Goal: Find specific page/section: Find specific page/section

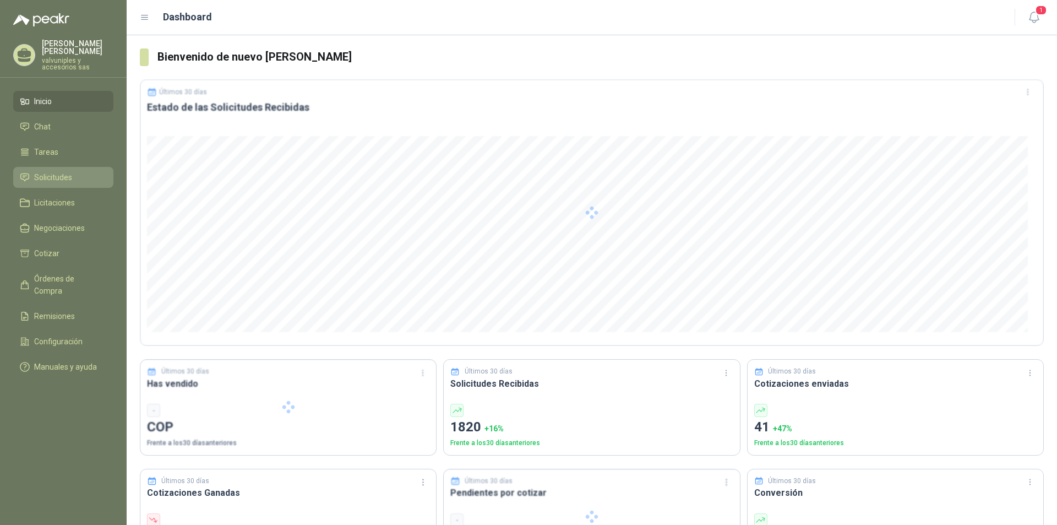
click at [58, 171] on span "Solicitudes" at bounding box center [53, 177] width 38 height 12
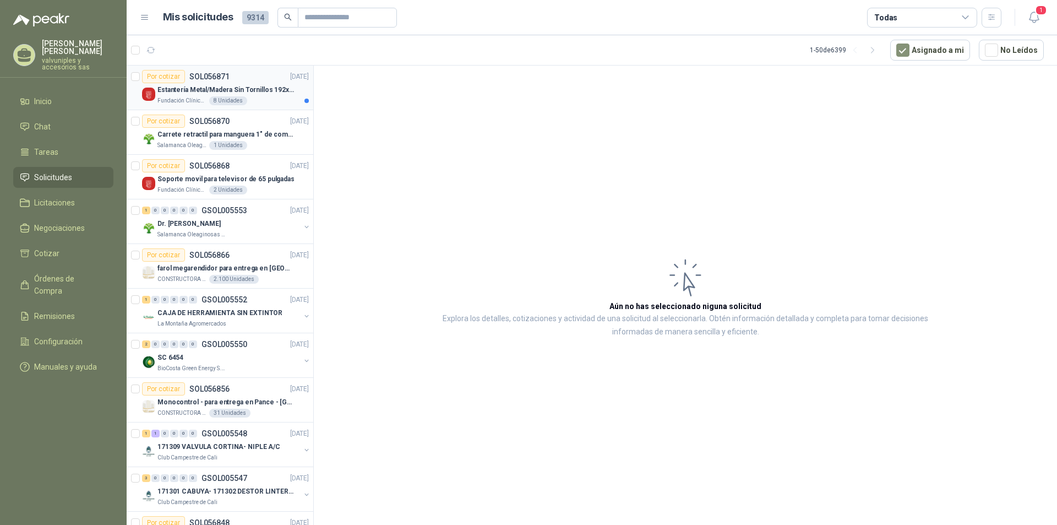
click at [191, 91] on p "Estantería Metal/Madera Sin Tornillos 192x100x50 cm 5 Niveles Gris" at bounding box center [225, 90] width 137 height 10
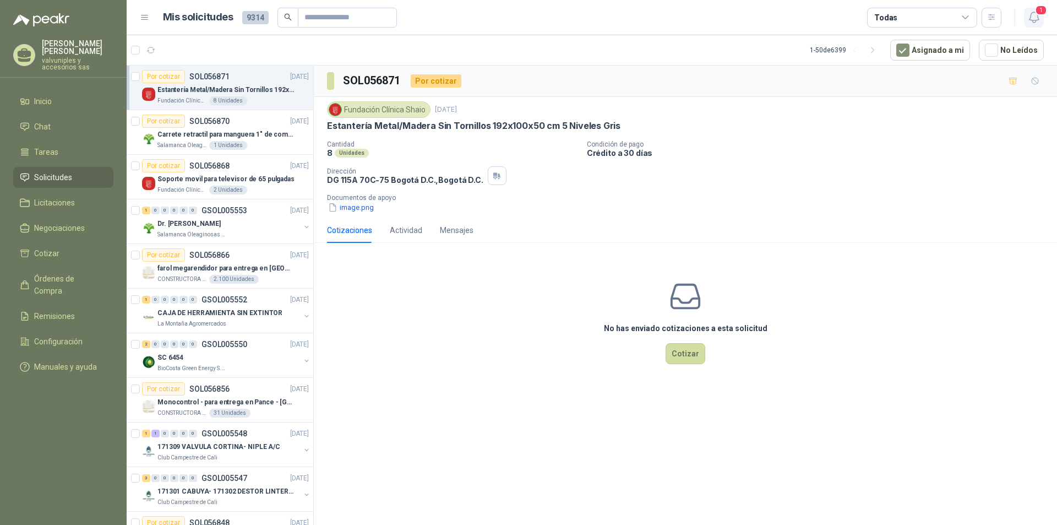
click at [1036, 14] on span "1" at bounding box center [1041, 10] width 12 height 10
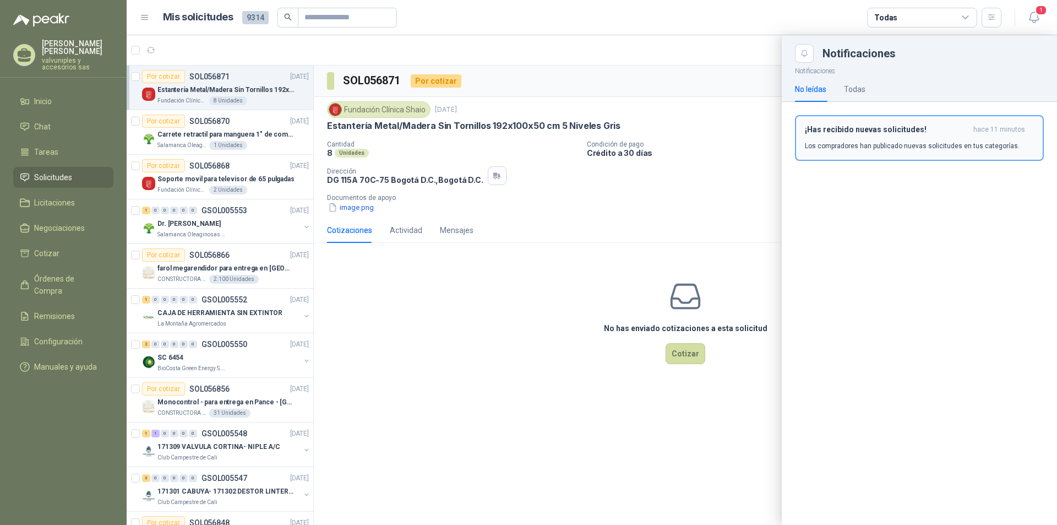
click at [873, 131] on h3 "¡Has recibido nuevas solicitudes!" at bounding box center [887, 129] width 164 height 9
